Goal: Task Accomplishment & Management: Use online tool/utility

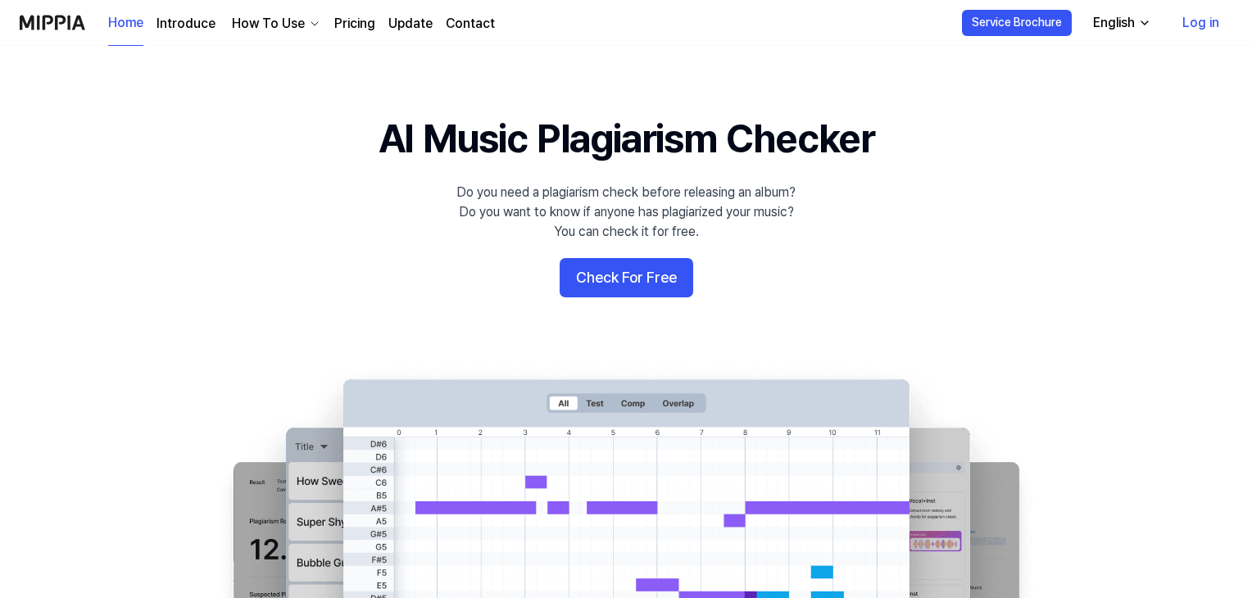
click at [623, 288] on button "Check For Free" at bounding box center [626, 277] width 134 height 39
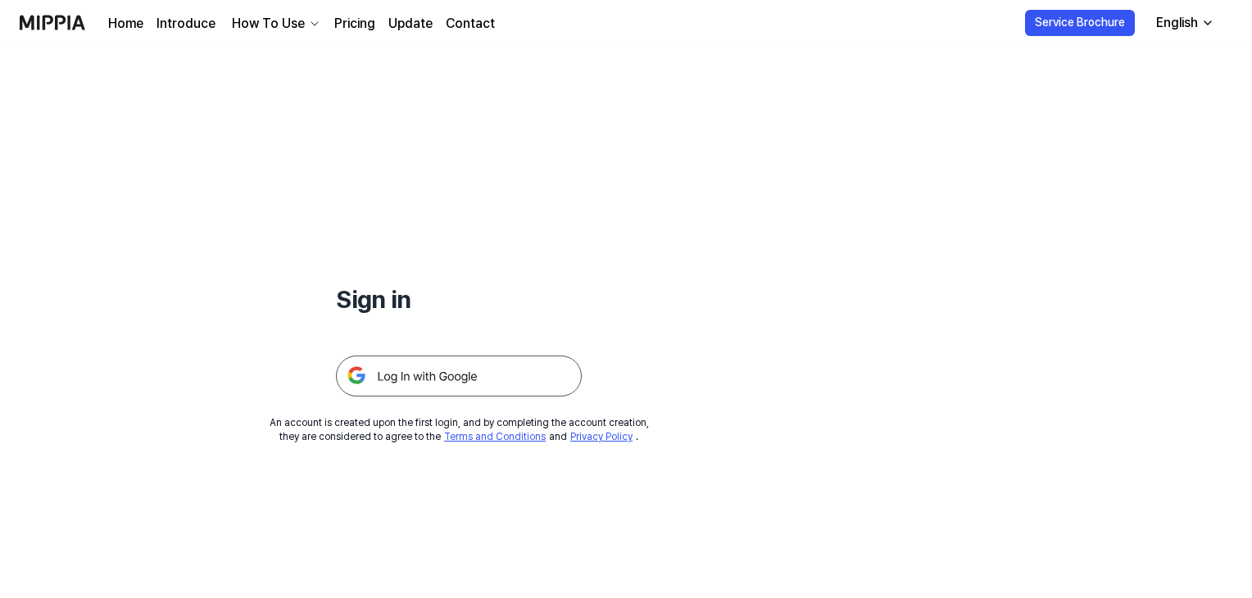
click at [500, 400] on div "Sign in An account is created upon the first login, and by completing the accou…" at bounding box center [458, 245] width 917 height 398
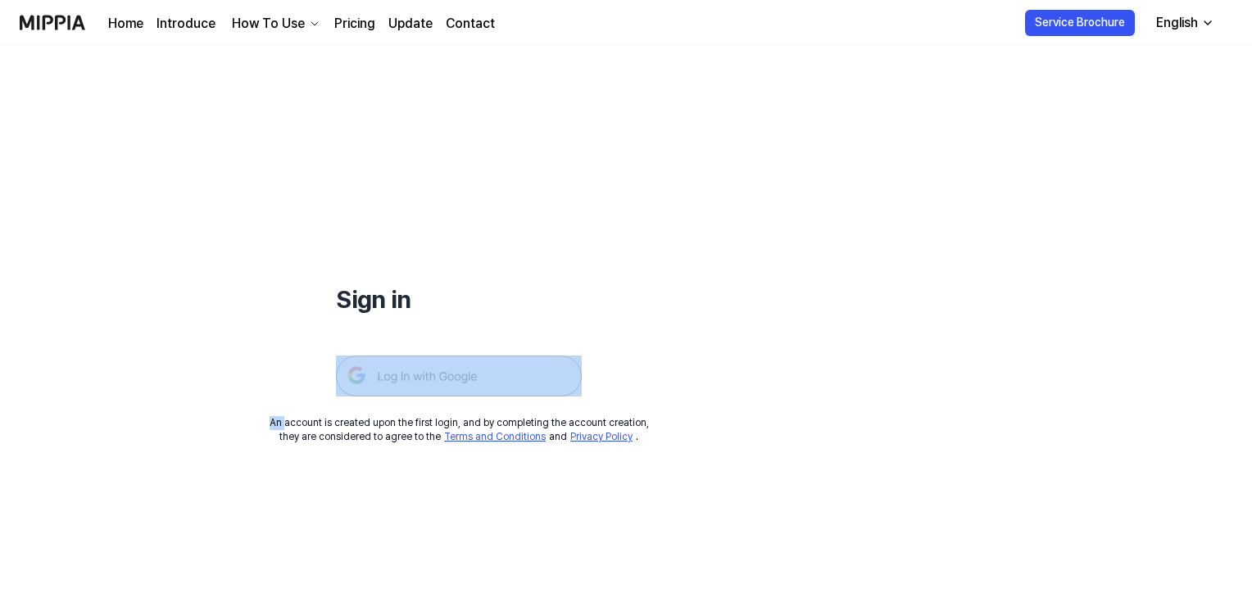
click at [500, 400] on div "Sign in An account is created upon the first login, and by completing the accou…" at bounding box center [458, 245] width 917 height 398
click at [462, 369] on img at bounding box center [459, 375] width 246 height 41
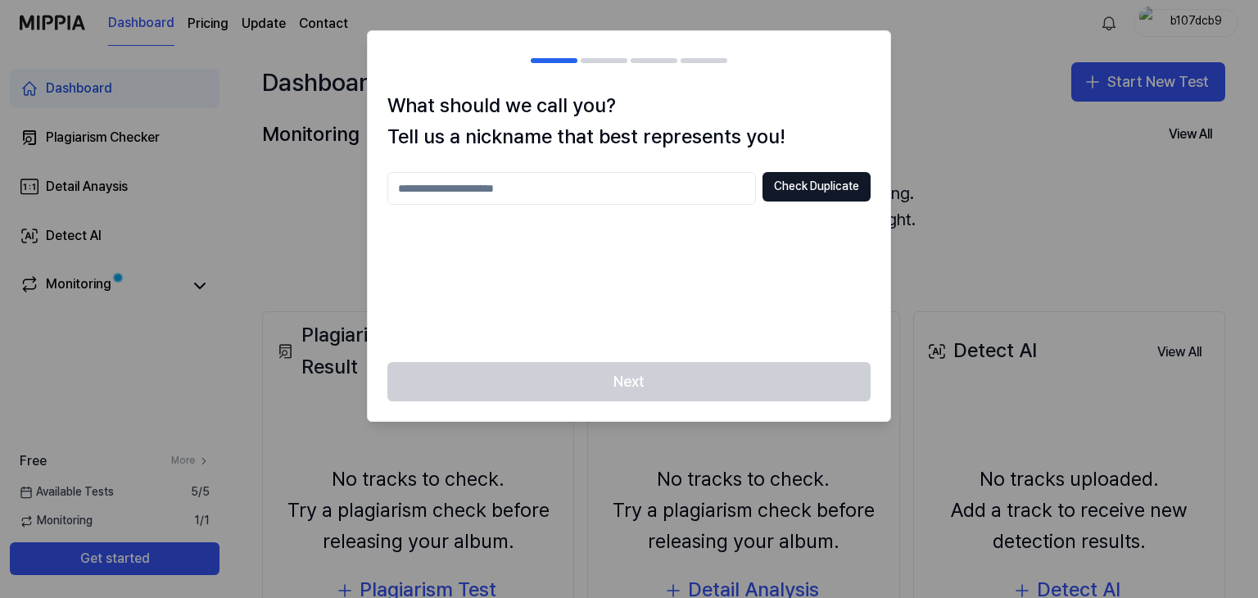
click at [632, 194] on input "text" at bounding box center [571, 188] width 369 height 33
type input "****"
click at [791, 188] on button "Check Duplicate" at bounding box center [817, 186] width 108 height 29
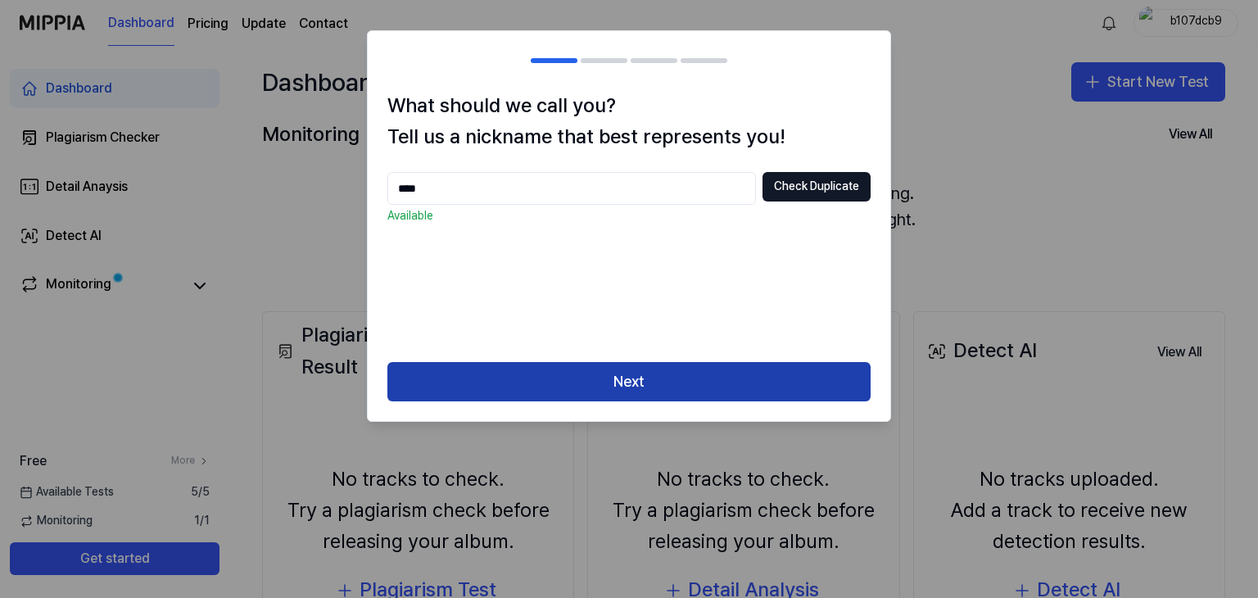
click at [574, 371] on button "Next" at bounding box center [628, 381] width 483 height 39
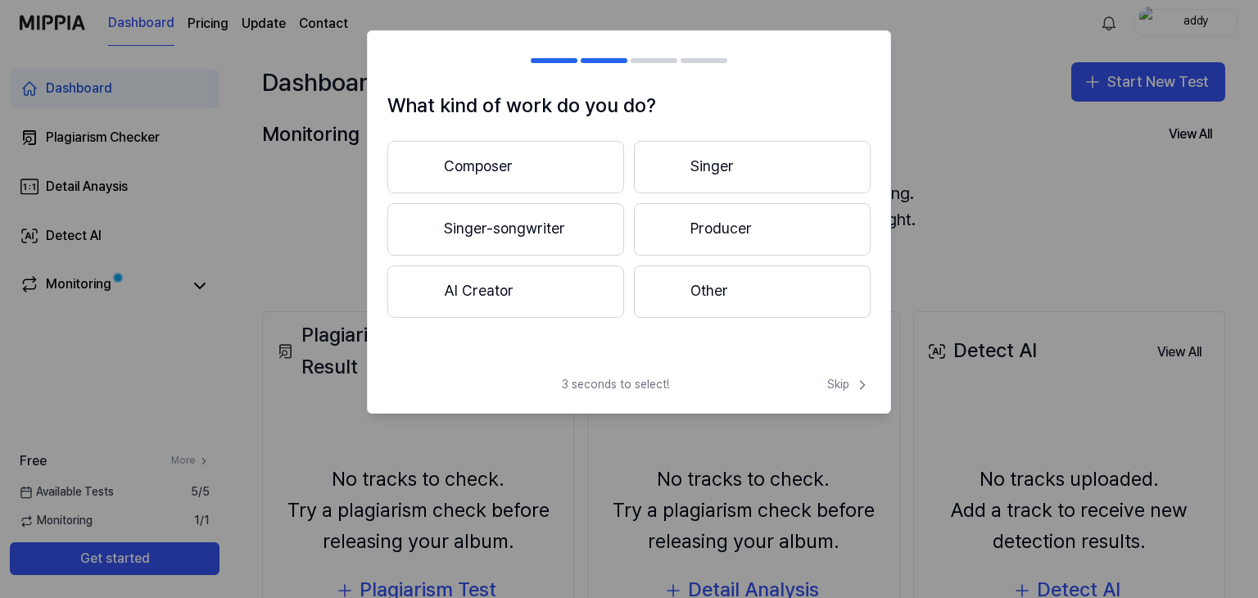
click at [743, 289] on button "Other" at bounding box center [752, 291] width 237 height 52
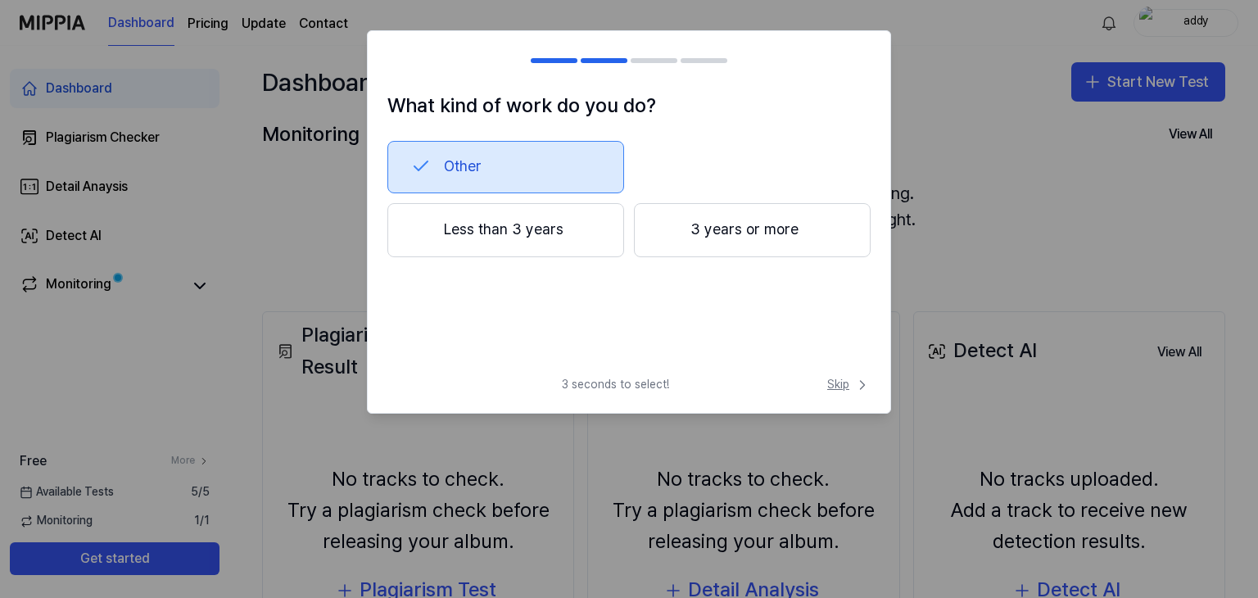
click at [857, 383] on icon at bounding box center [862, 385] width 16 height 16
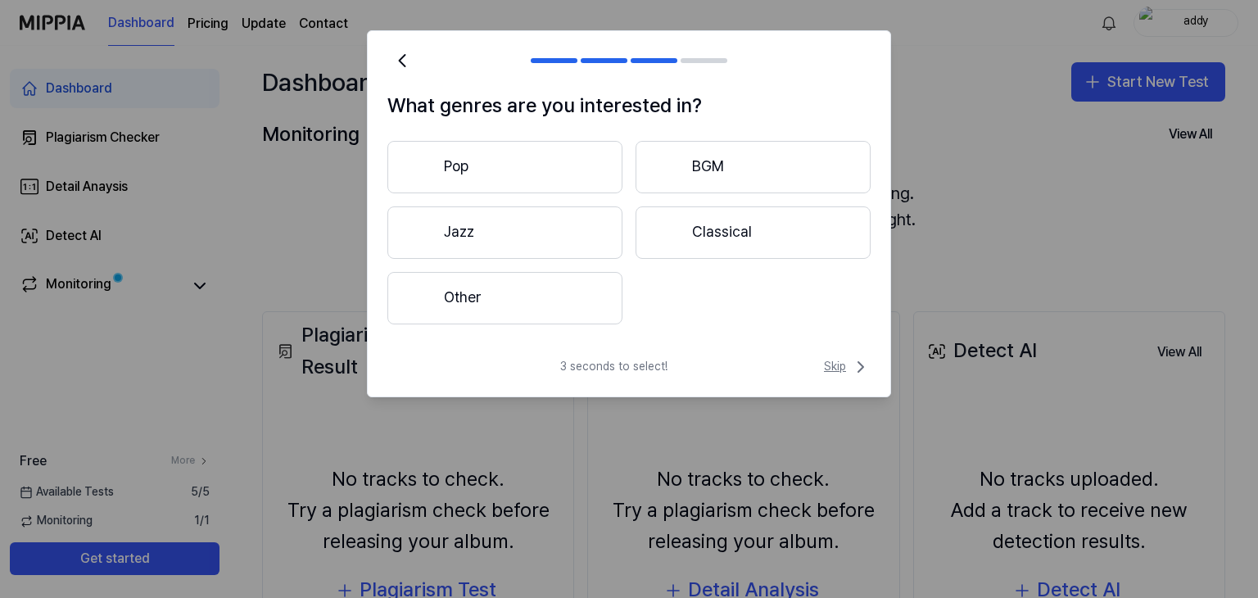
click at [847, 367] on span "Skip" at bounding box center [847, 367] width 47 height 20
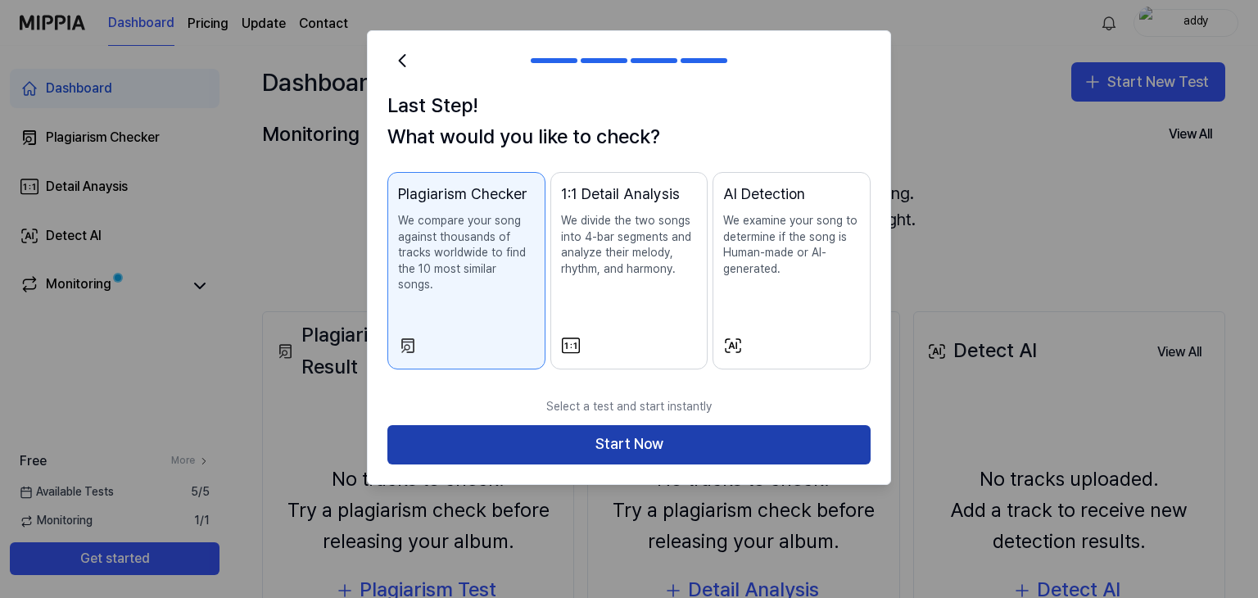
click at [650, 433] on button "Start Now" at bounding box center [628, 444] width 483 height 39
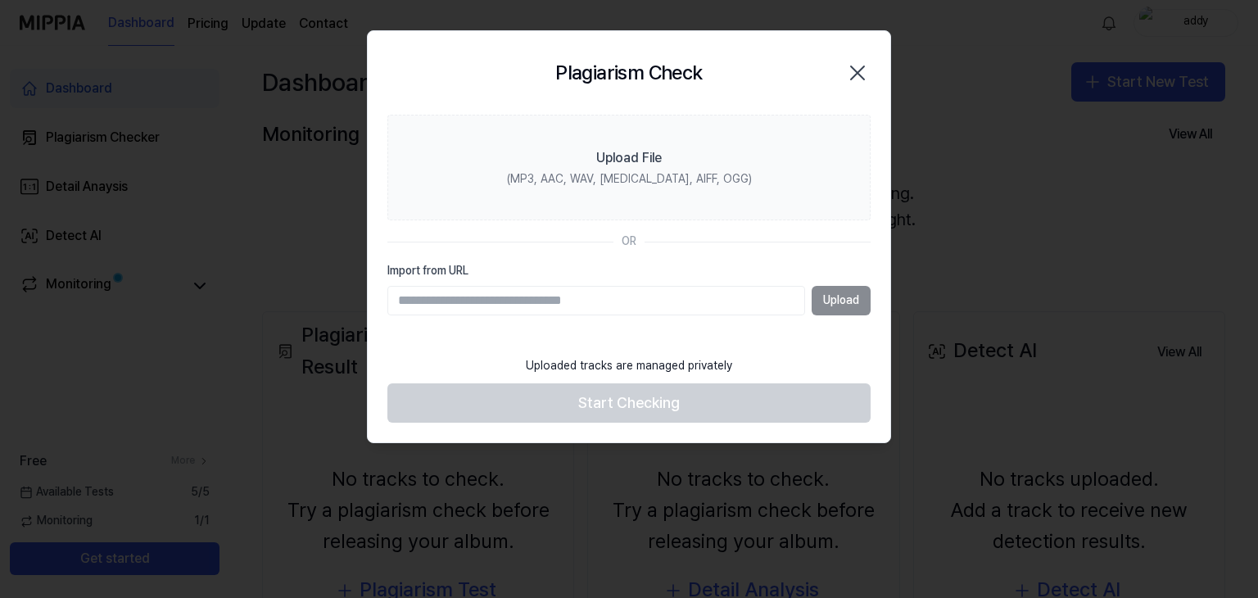
click at [588, 299] on input "Import from URL" at bounding box center [596, 300] width 418 height 29
click at [703, 242] on div "OR" at bounding box center [628, 241] width 483 height 16
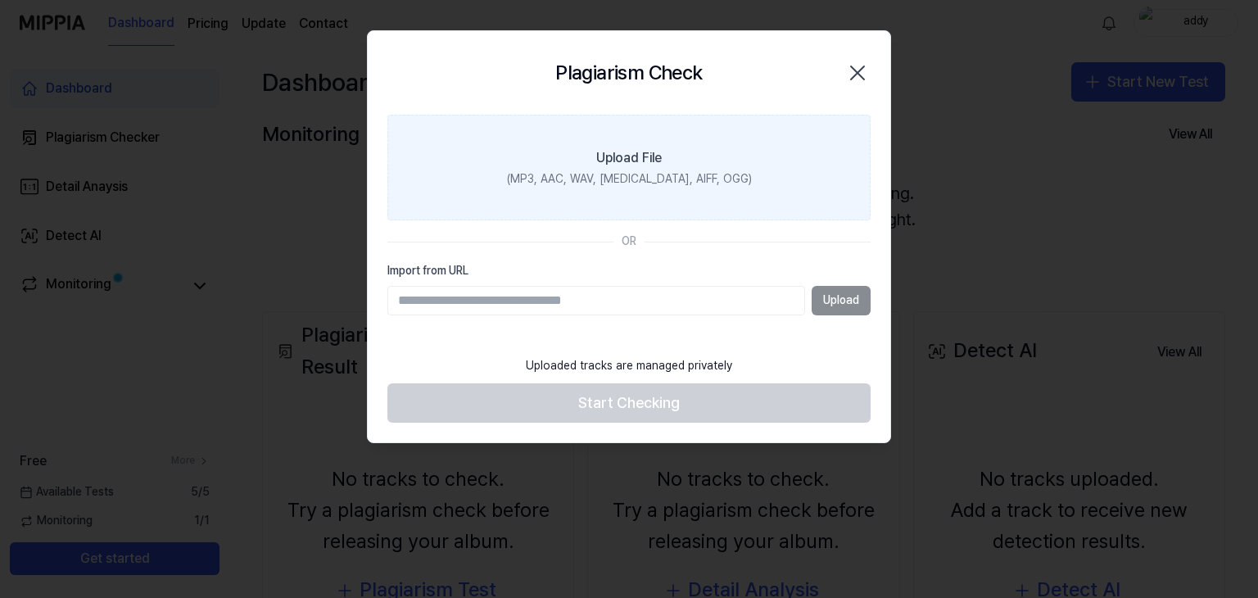
click at [675, 138] on label "Upload File (MP3, AAC, WAV, FLAC, AIFF, OGG)" at bounding box center [628, 168] width 483 height 106
click at [0, 0] on input "Upload File (MP3, AAC, WAV, FLAC, AIFF, OGG)" at bounding box center [0, 0] width 0 height 0
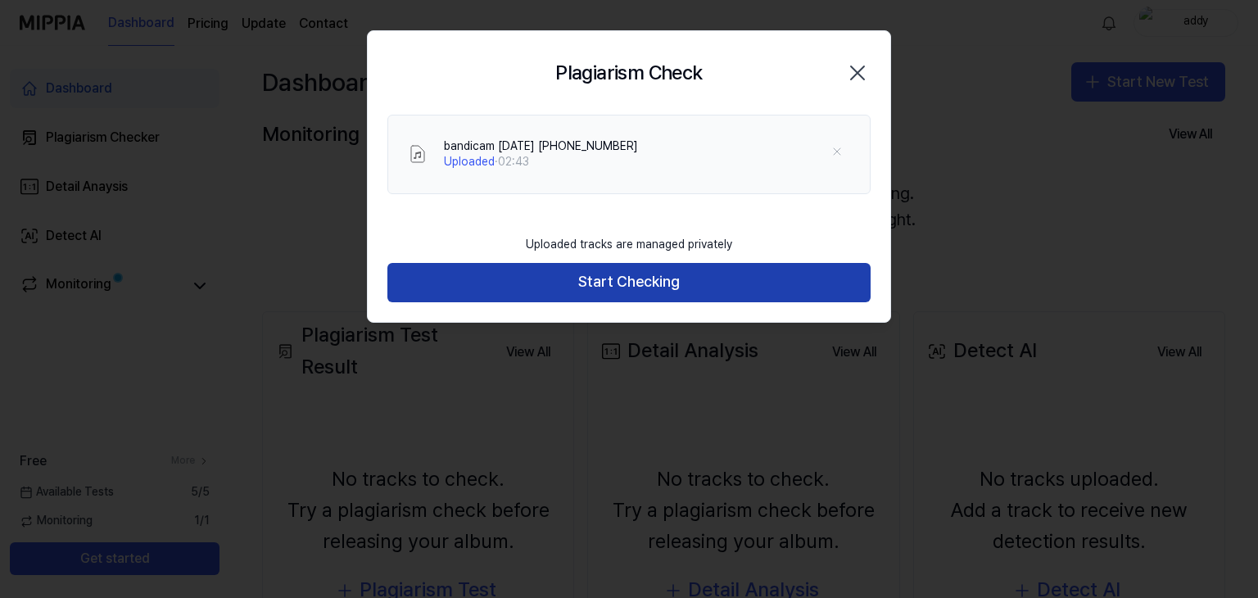
click at [628, 278] on button "Start Checking" at bounding box center [628, 282] width 483 height 39
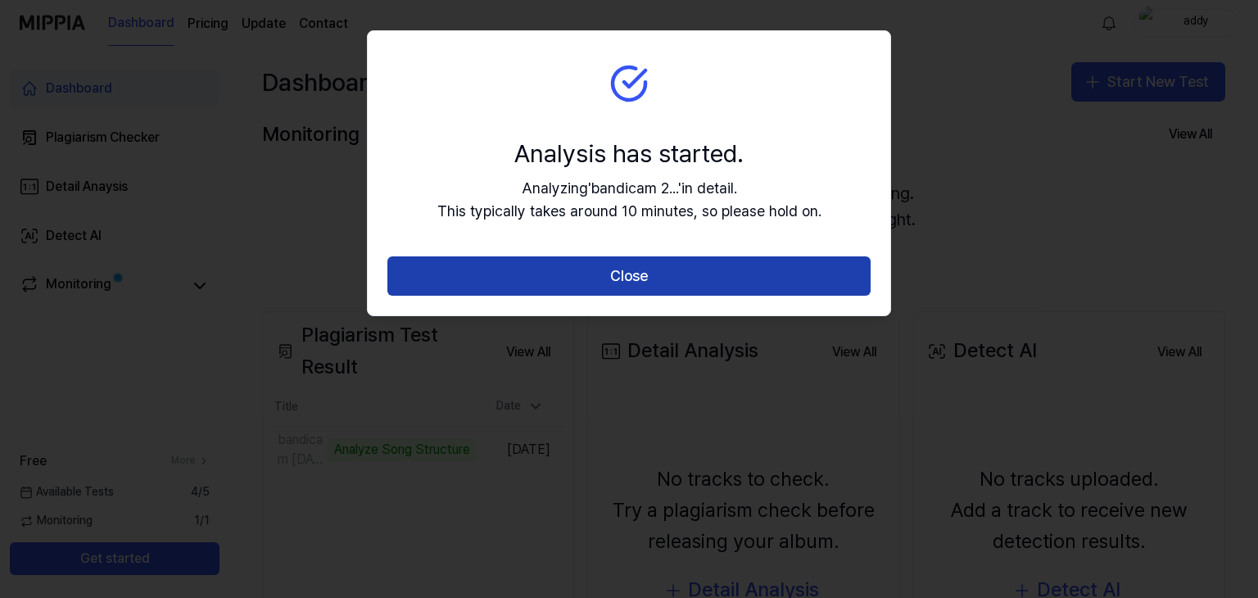
click at [668, 284] on button "Close" at bounding box center [628, 275] width 483 height 39
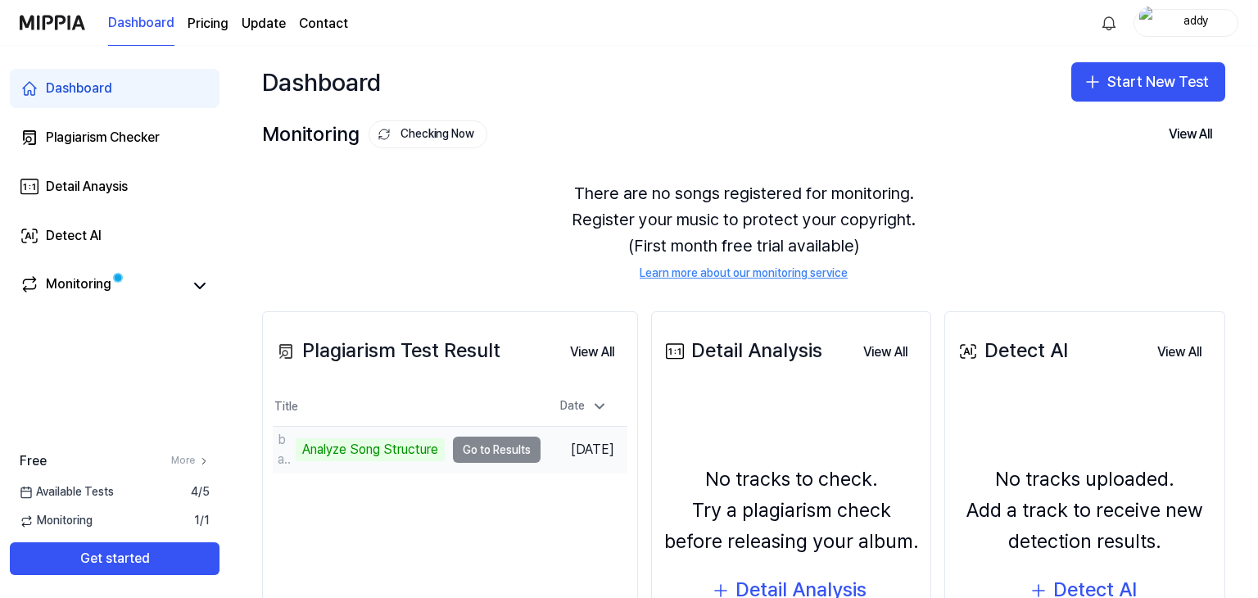
click at [504, 453] on td "bandicam 2025-09-15 23-54-39-104 Analyze Song Structure Go to Results" at bounding box center [407, 450] width 268 height 46
click at [404, 448] on div "Analyze Song Structure" at bounding box center [370, 449] width 149 height 23
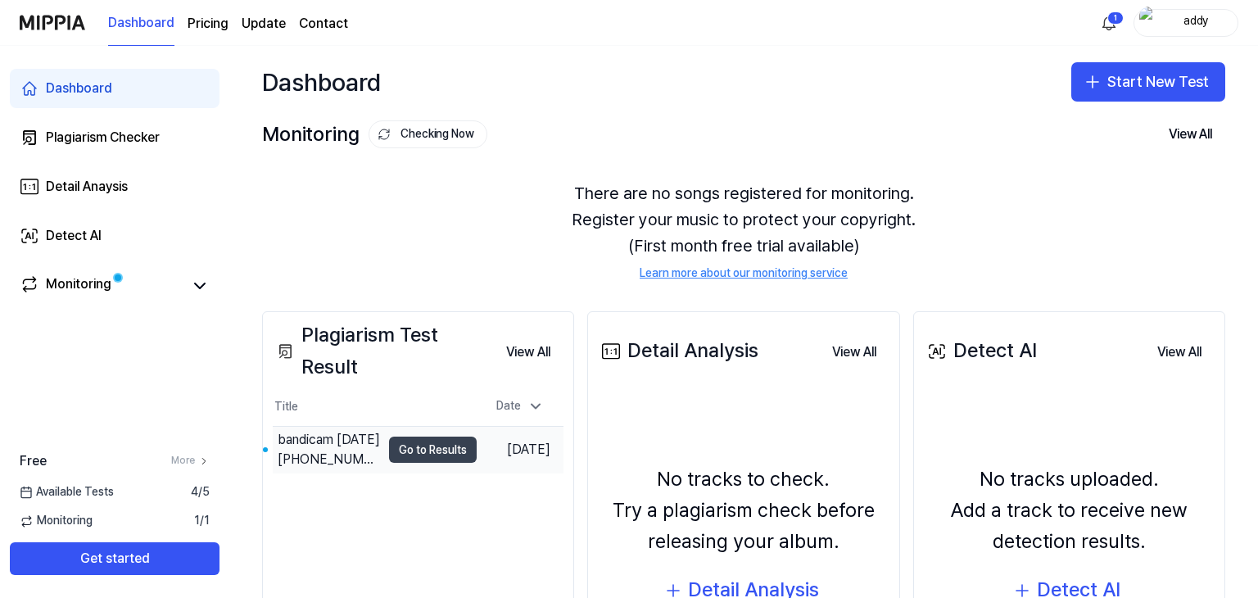
click at [426, 452] on button "Go to Results" at bounding box center [433, 450] width 88 height 26
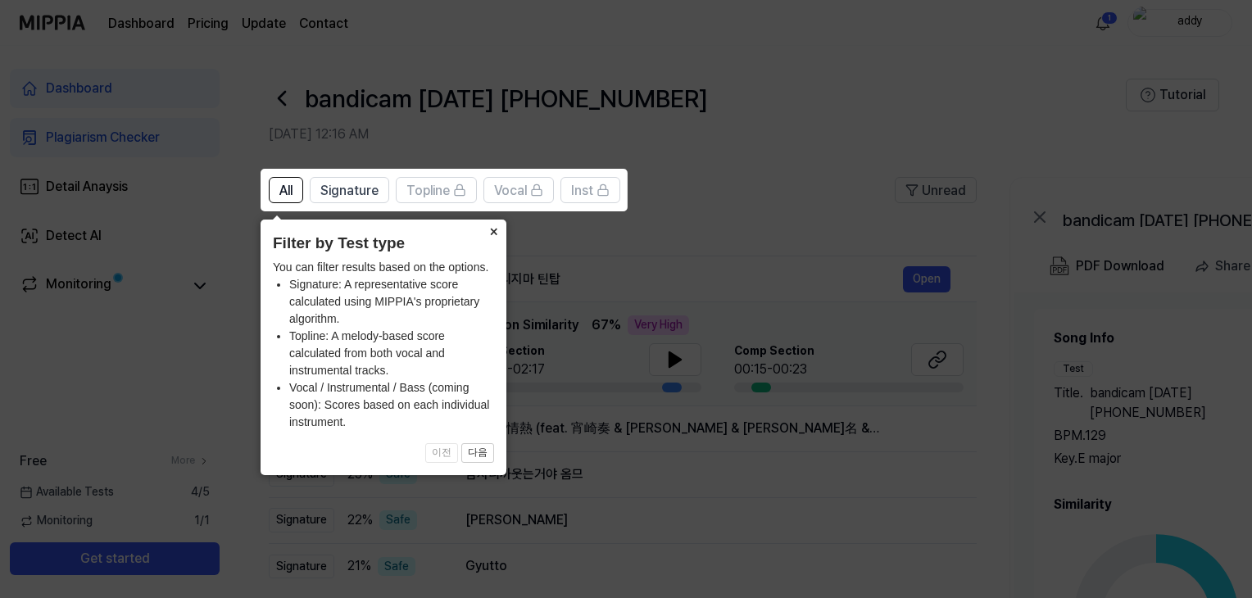
click at [493, 235] on button "×" at bounding box center [493, 231] width 26 height 23
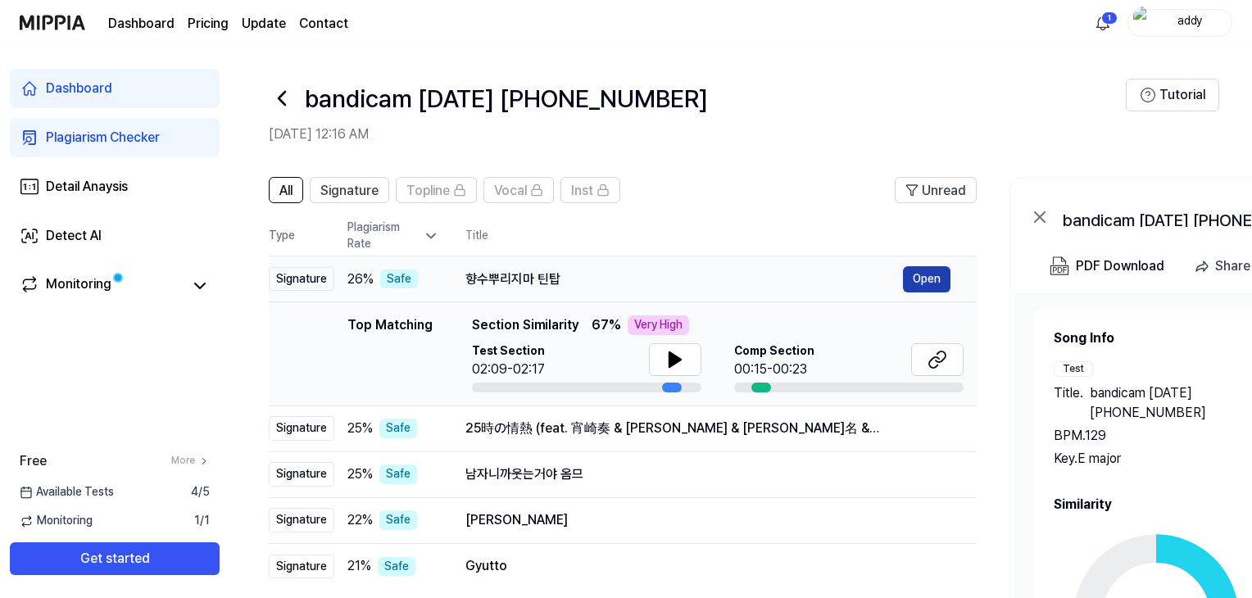
click at [905, 269] on button "Open" at bounding box center [927, 279] width 48 height 26
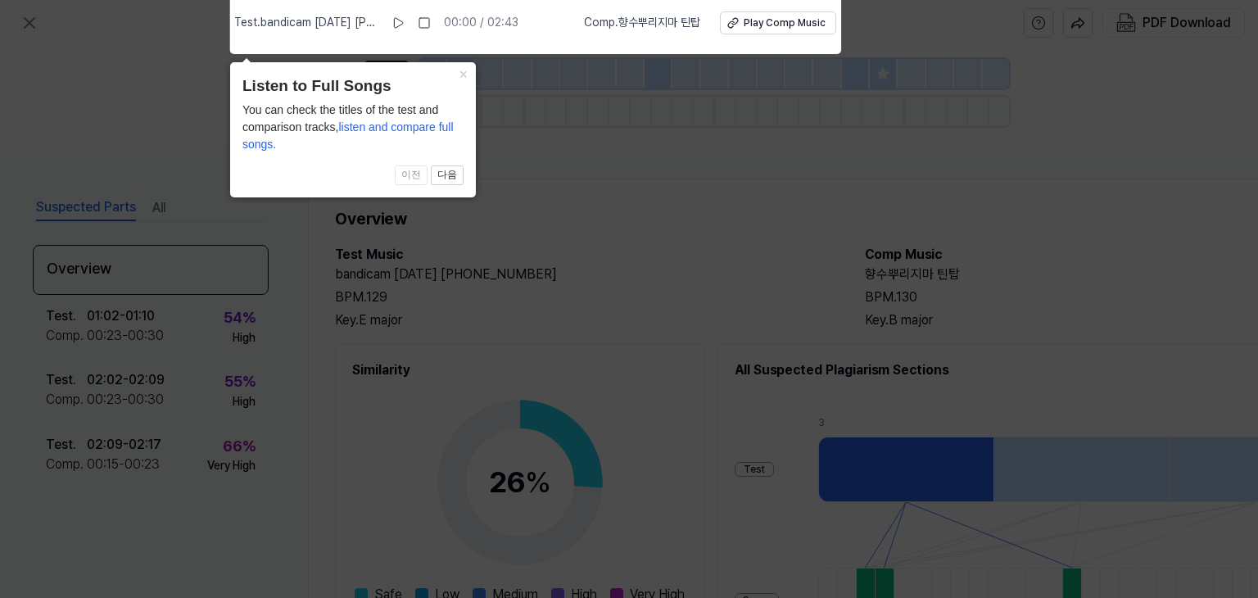
click at [629, 224] on icon at bounding box center [629, 295] width 1258 height 606
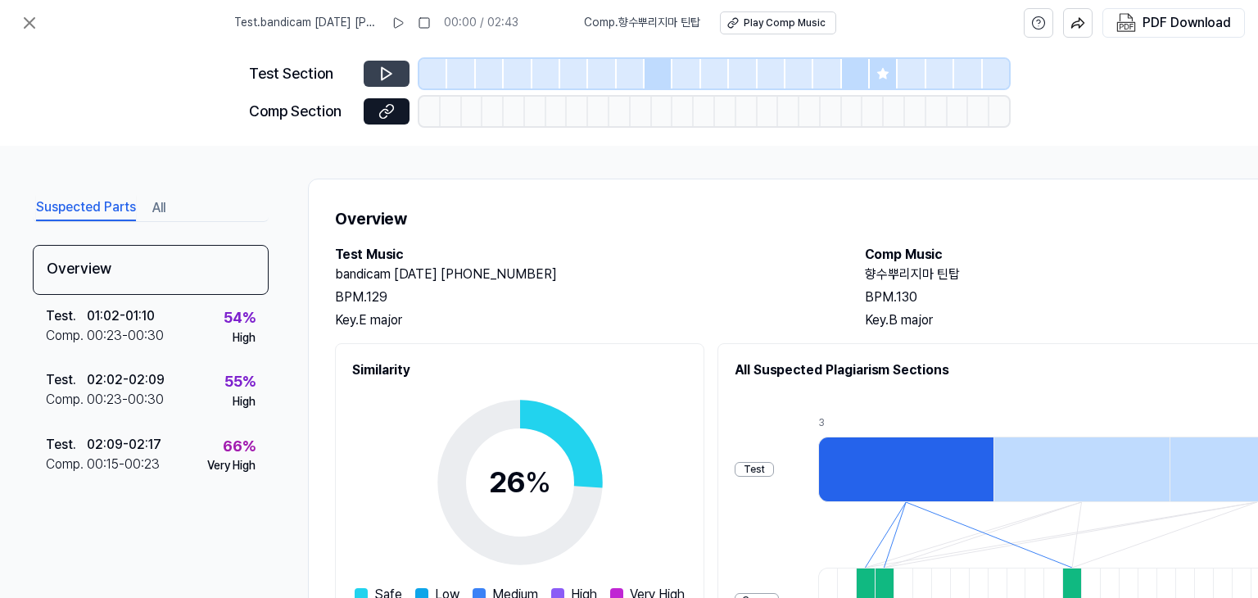
click at [401, 73] on button at bounding box center [387, 74] width 46 height 26
click at [383, 74] on icon at bounding box center [386, 74] width 16 height 16
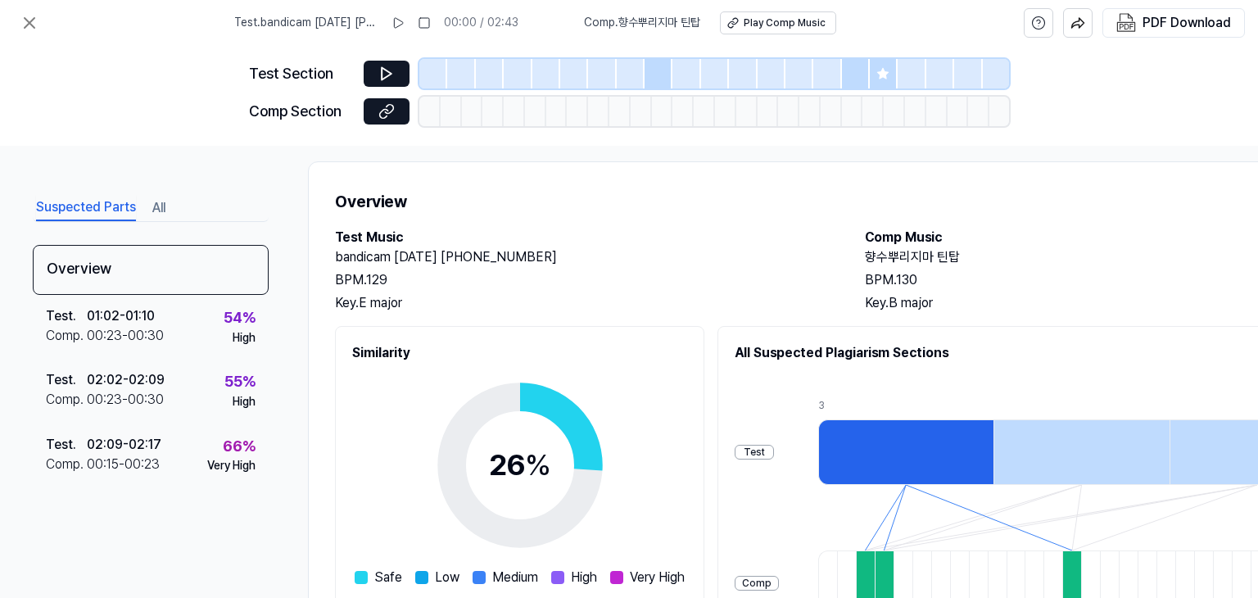
scroll to position [18, 0]
click at [890, 240] on h2 "Comp Music" at bounding box center [1113, 237] width 497 height 20
drag, startPoint x: 890, startPoint y: 240, endPoint x: 890, endPoint y: 250, distance: 9.8
click at [890, 250] on div "Comp Music 향수뿌리지마 틴탑 BPM. 130 Key. B major" at bounding box center [1113, 269] width 497 height 85
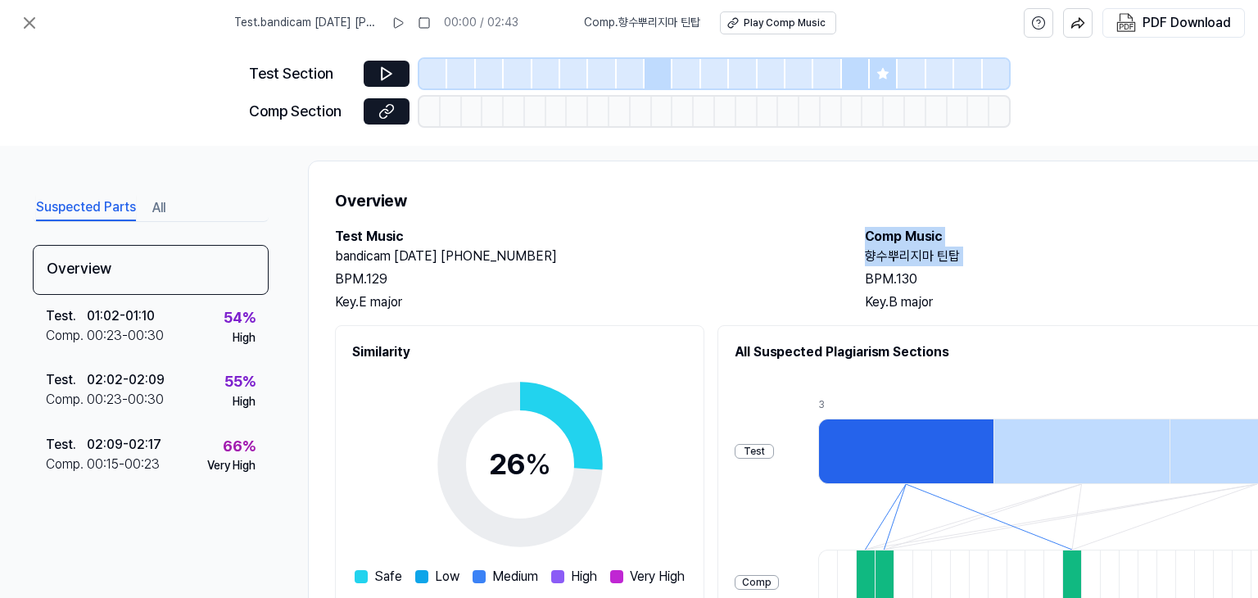
click at [890, 250] on h2 "향수뿌리지마 틴탑" at bounding box center [1113, 257] width 497 height 20
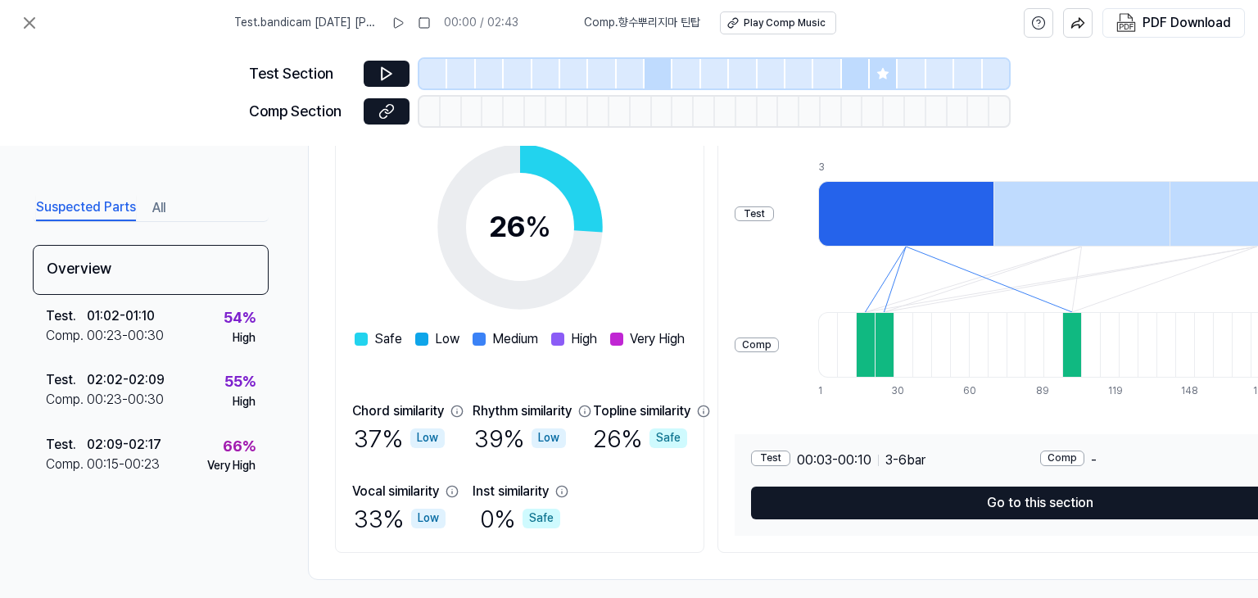
scroll to position [256, 0]
click at [937, 233] on div at bounding box center [905, 213] width 175 height 66
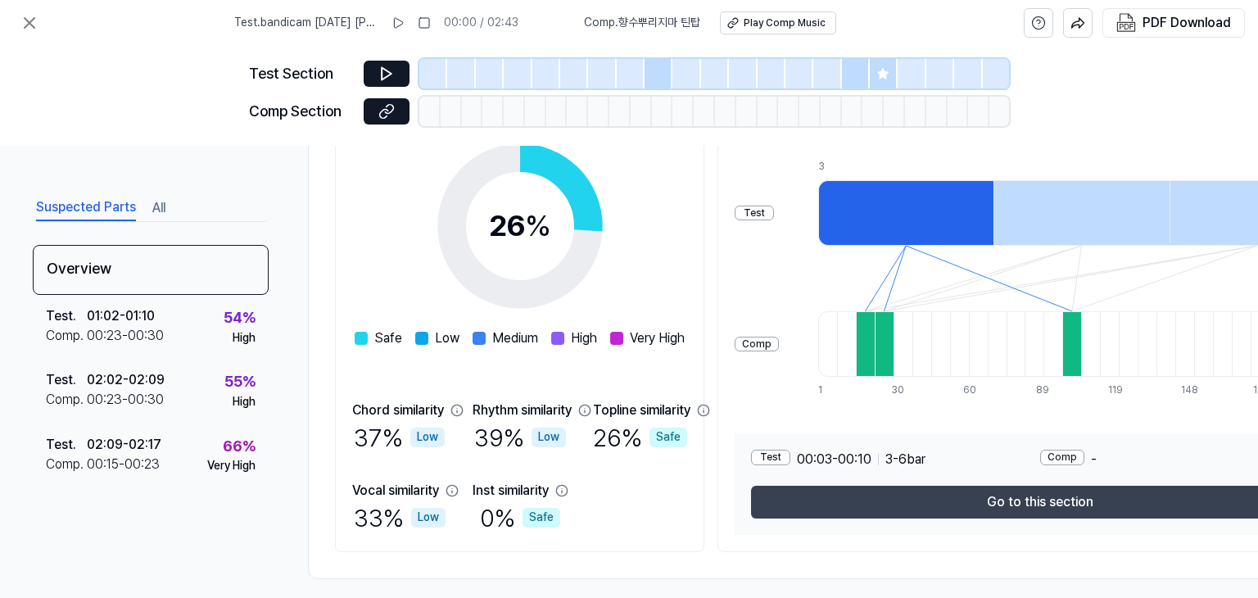
click at [881, 496] on button "Go to this section" at bounding box center [1039, 502] width 577 height 33
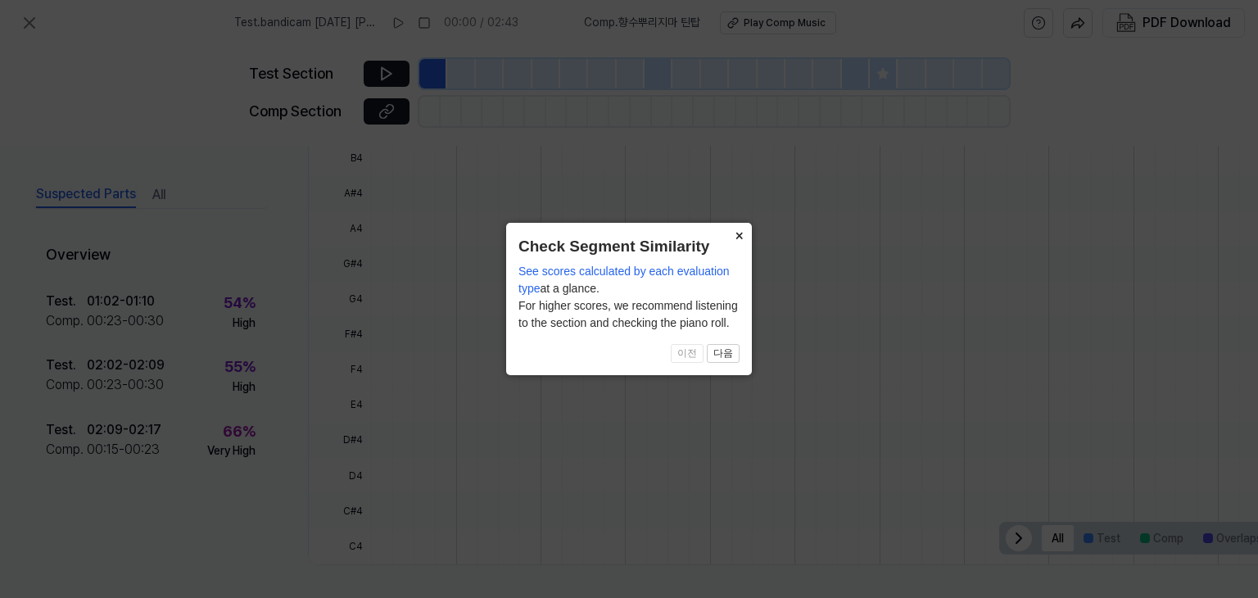
click at [737, 232] on button "×" at bounding box center [739, 234] width 26 height 23
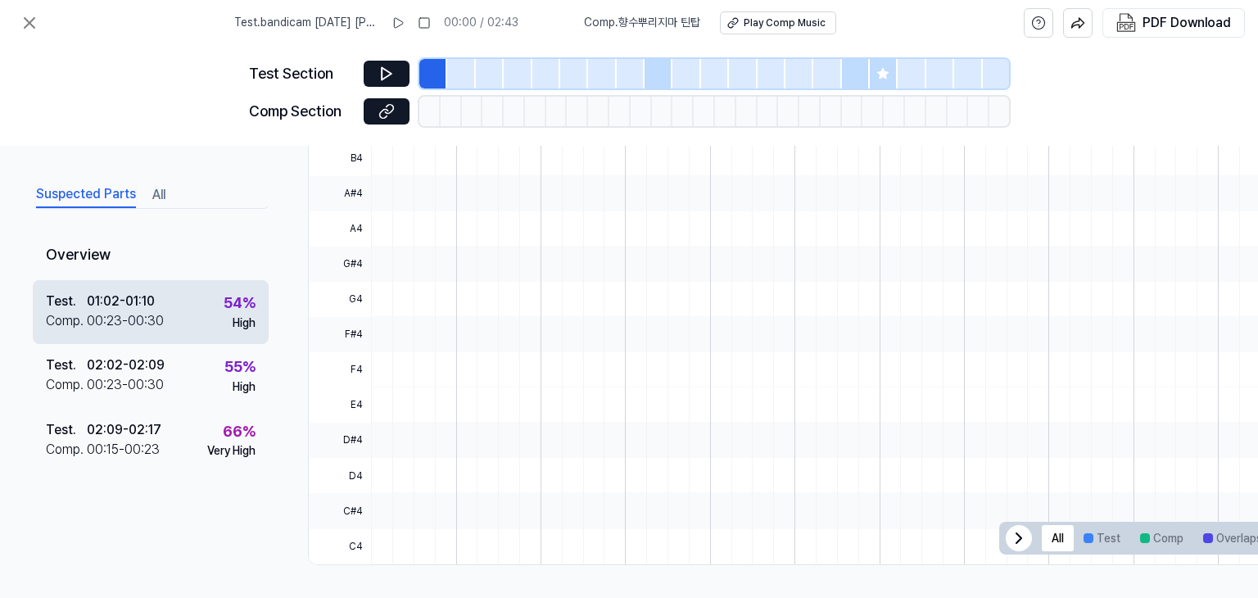
click at [263, 313] on div "Test . 01:02 - 01:10 Comp . 00:23 - 00:30 54 % High" at bounding box center [151, 311] width 236 height 64
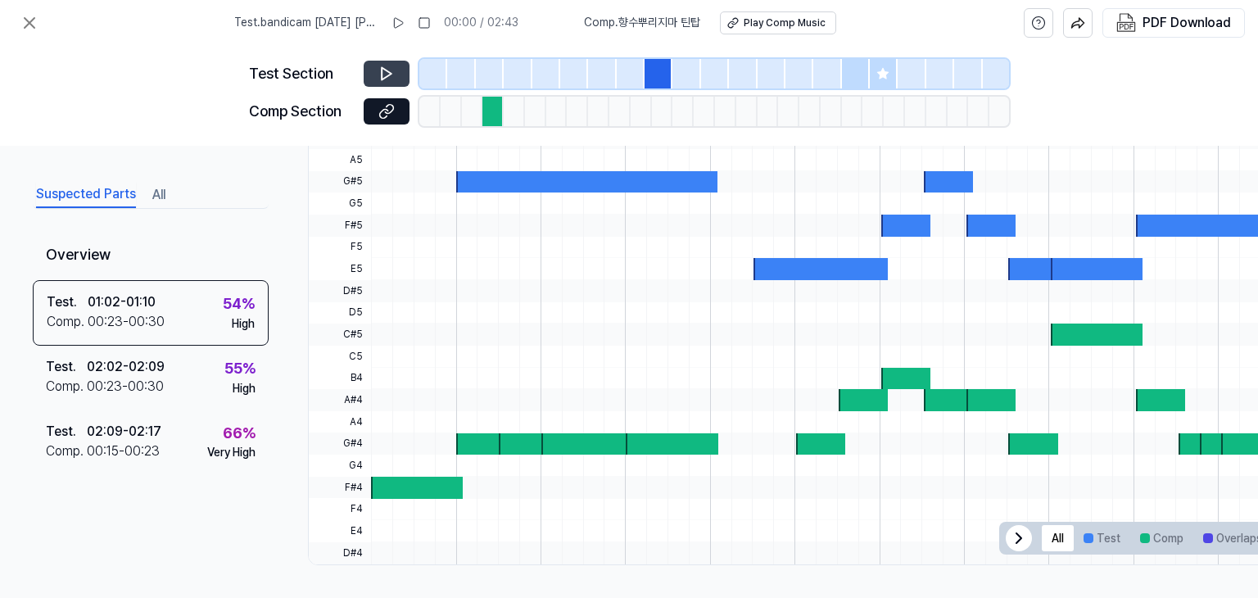
click at [390, 66] on icon at bounding box center [386, 74] width 16 height 16
click at [446, 109] on div at bounding box center [451, 111] width 21 height 29
click at [755, 29] on div "Play Comp Music" at bounding box center [783, 23] width 82 height 14
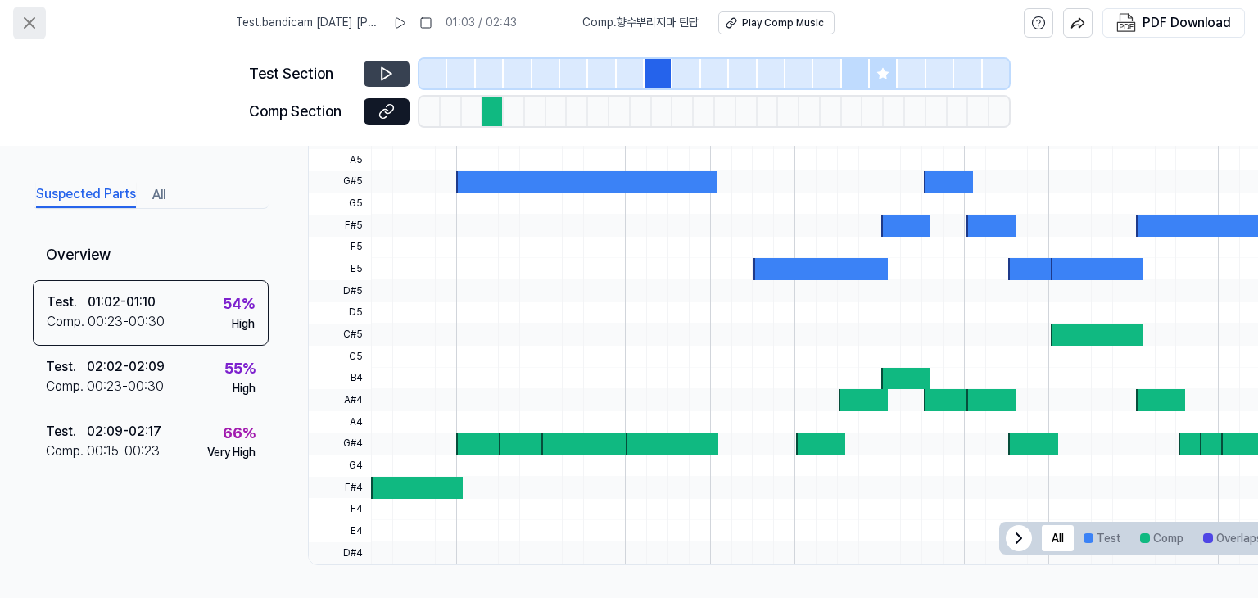
click at [26, 15] on icon at bounding box center [30, 23] width 20 height 20
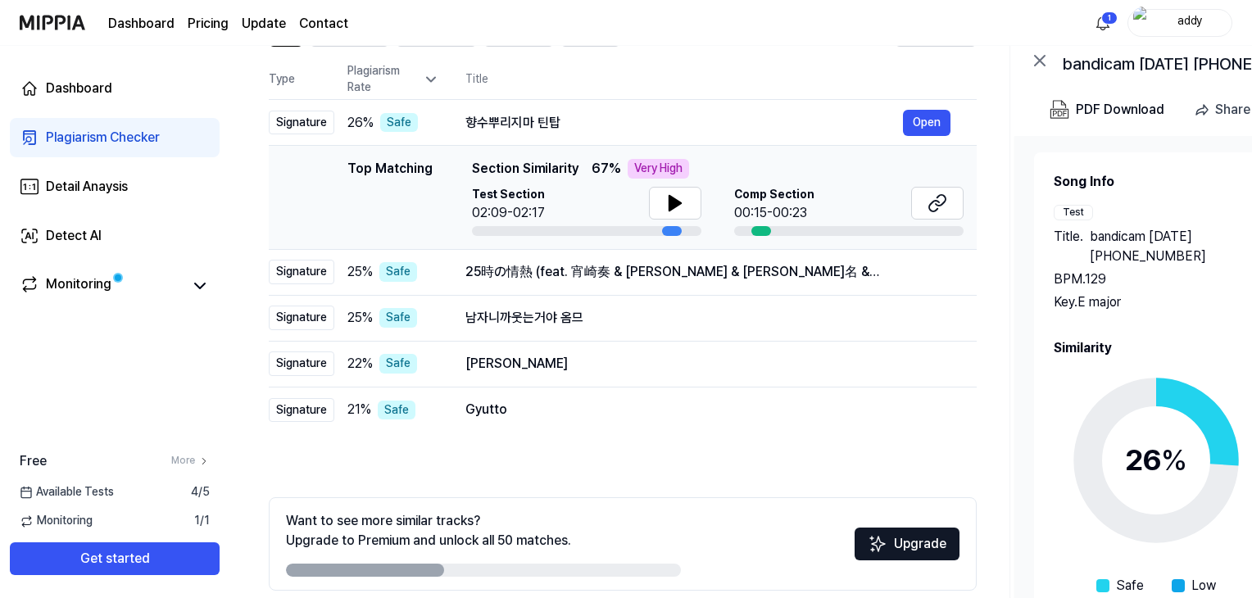
scroll to position [154, 0]
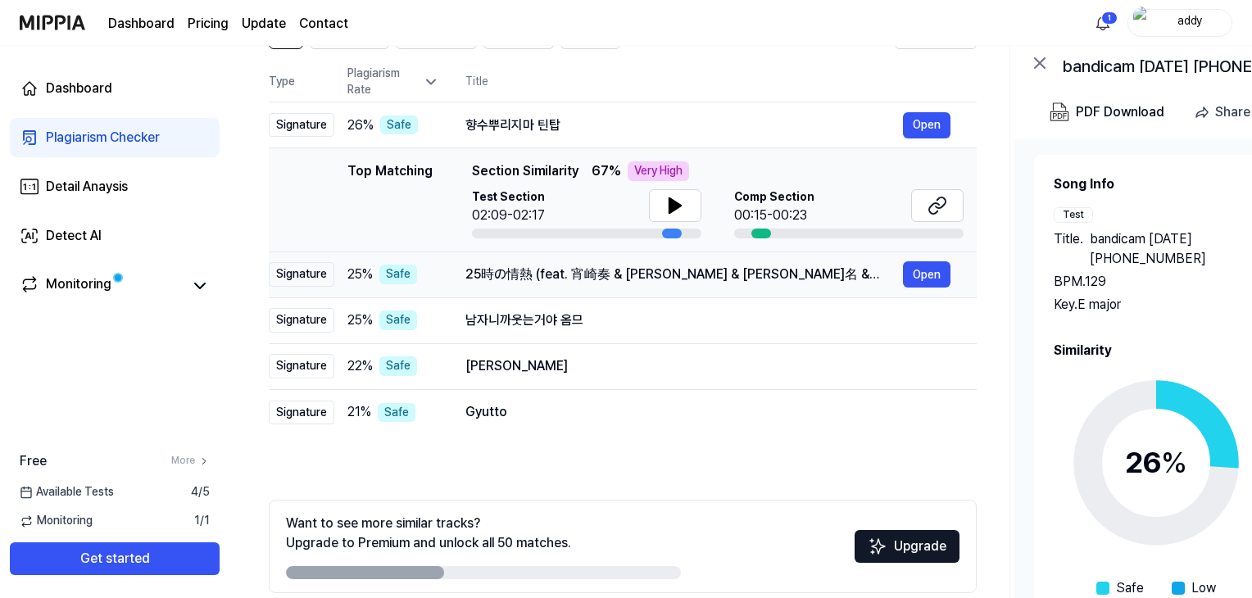
click at [701, 284] on div "25時の情熱 (feat. 宵崎奏 & 朝比奈まふゆ & 東雲絵名 & 暁山瑞希 & KAITO) Open" at bounding box center [707, 274] width 485 height 26
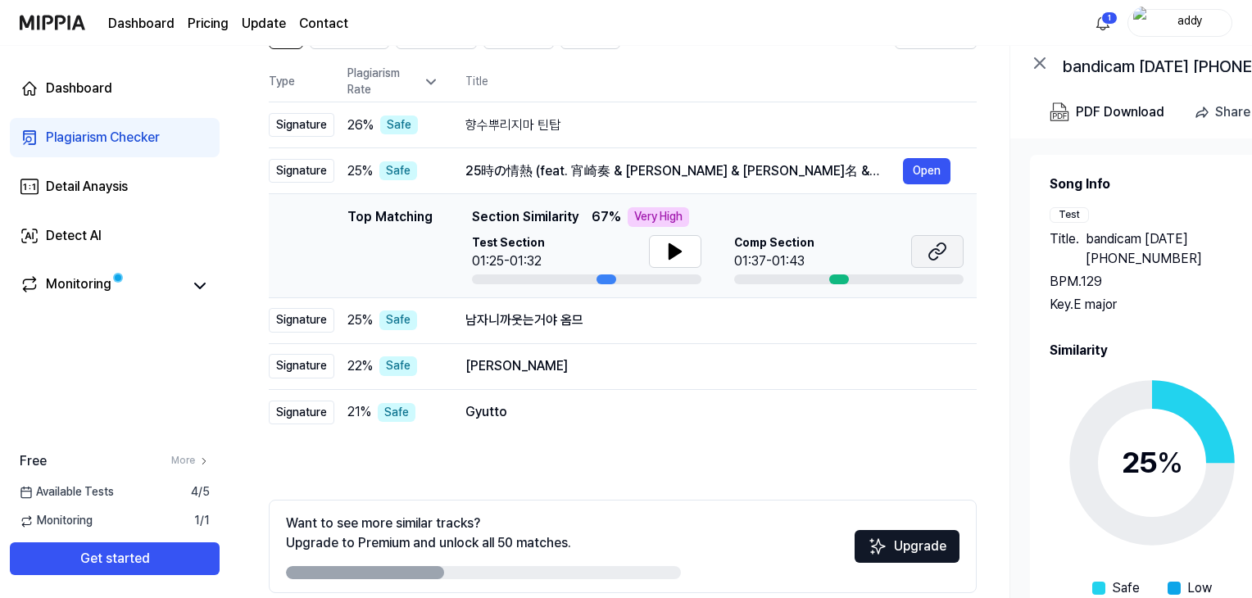
click at [944, 262] on button at bounding box center [937, 251] width 52 height 33
click at [789, 319] on div "남자니까웃는거야 옴므" at bounding box center [683, 320] width 437 height 20
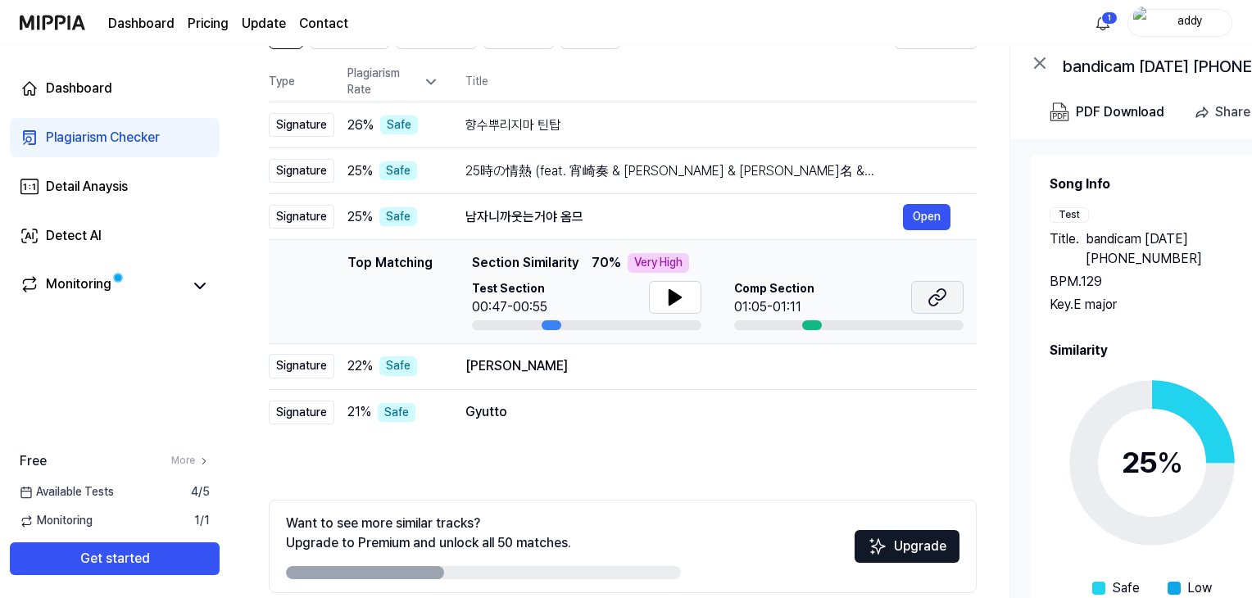
click at [930, 299] on icon at bounding box center [934, 300] width 10 height 11
click at [700, 378] on div "BÁO THỨC Open" at bounding box center [707, 366] width 485 height 26
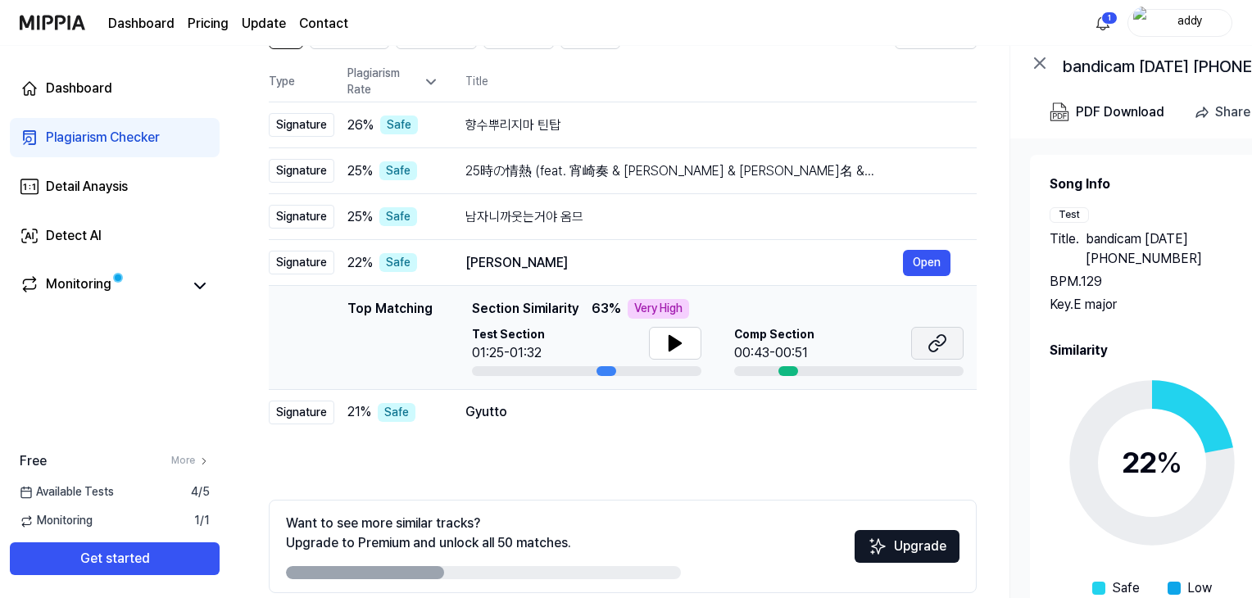
click at [928, 343] on icon at bounding box center [937, 343] width 20 height 20
click at [648, 419] on div "Gyutto" at bounding box center [683, 412] width 437 height 20
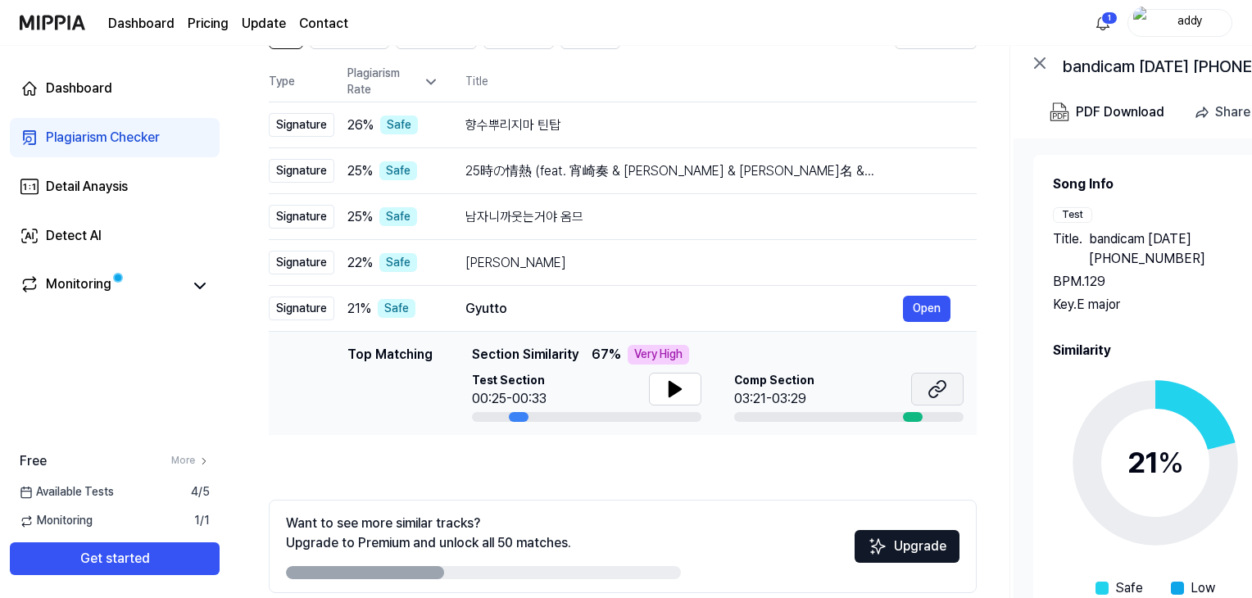
click at [920, 388] on button at bounding box center [937, 389] width 52 height 33
